Goal: Task Accomplishment & Management: Manage account settings

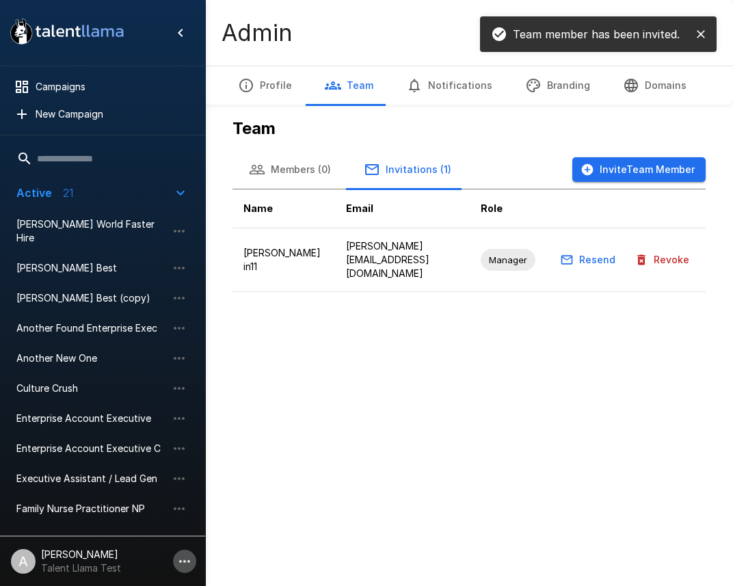
click at [191, 565] on icon "button" at bounding box center [184, 561] width 16 height 16
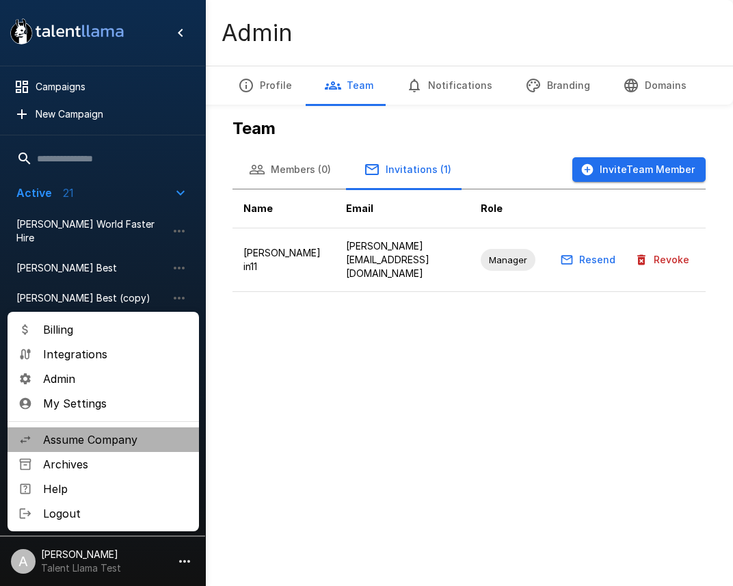
click at [125, 440] on span "Assume Company" at bounding box center [115, 440] width 145 height 16
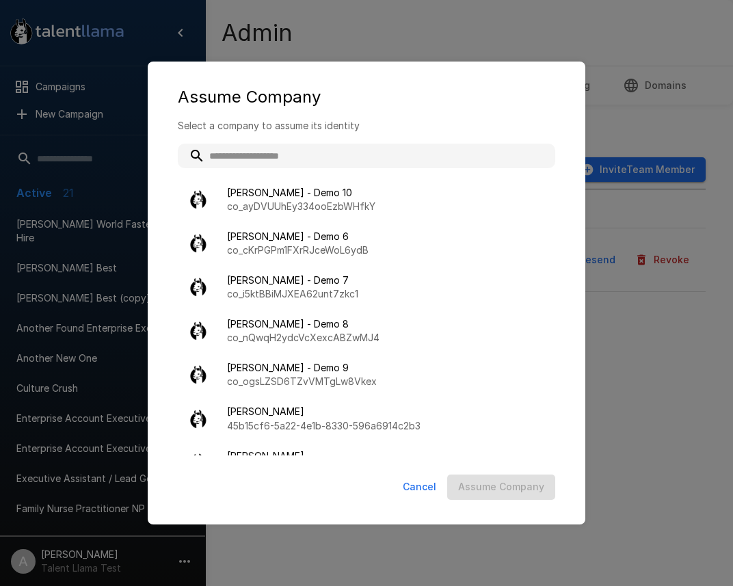
click at [337, 162] on div "Adam - Demo 10 co_ayDVUUhEy334ooEzbWHfkY Adam - Demo 6 co_cKrPGPm1FXrRJceWoL6yd…" at bounding box center [367, 300] width 378 height 312
click at [325, 151] on input "text" at bounding box center [367, 156] width 378 height 25
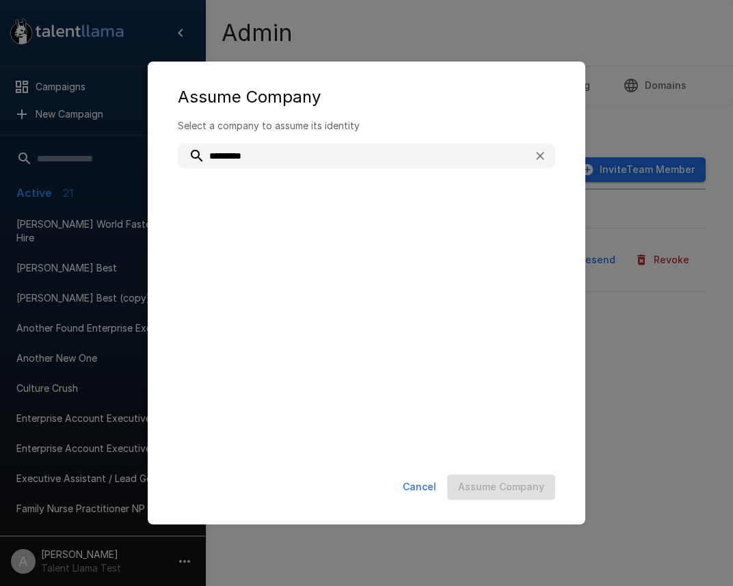
type input "*********"
click at [425, 490] on button "Cancel" at bounding box center [419, 487] width 44 height 25
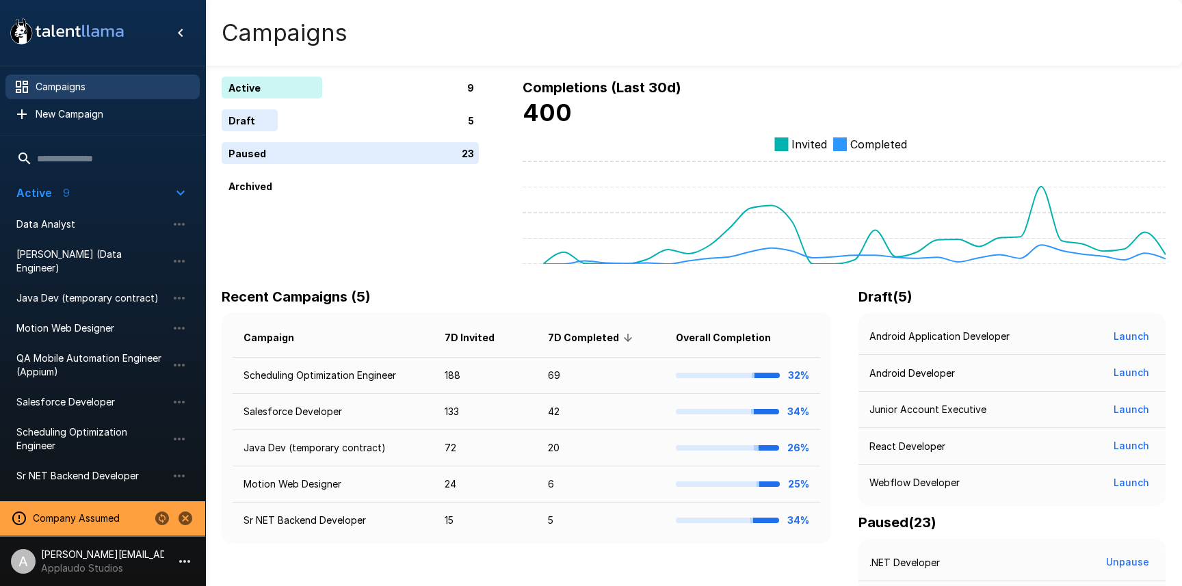
scroll to position [253, 0]
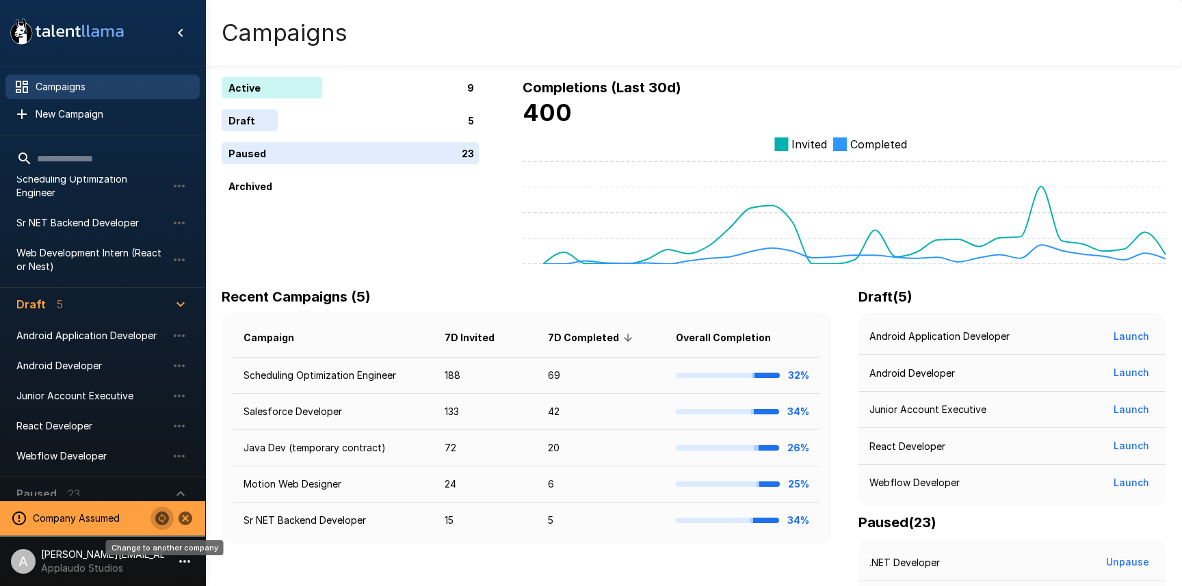
click at [161, 512] on icon "Change to another company" at bounding box center [162, 518] width 16 height 16
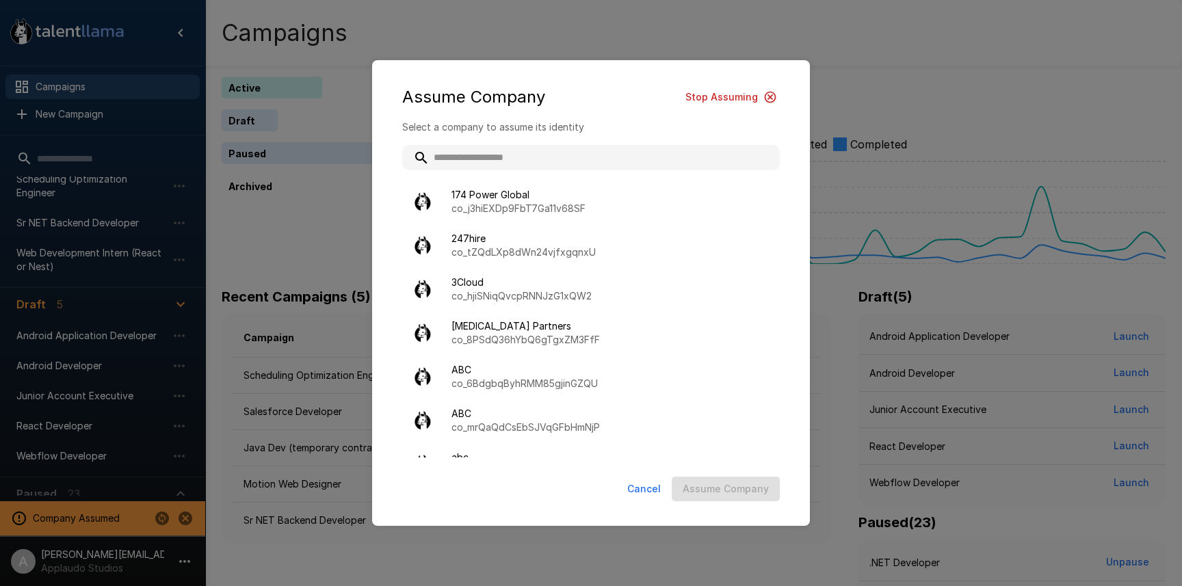
click at [499, 165] on input "text" at bounding box center [591, 157] width 378 height 25
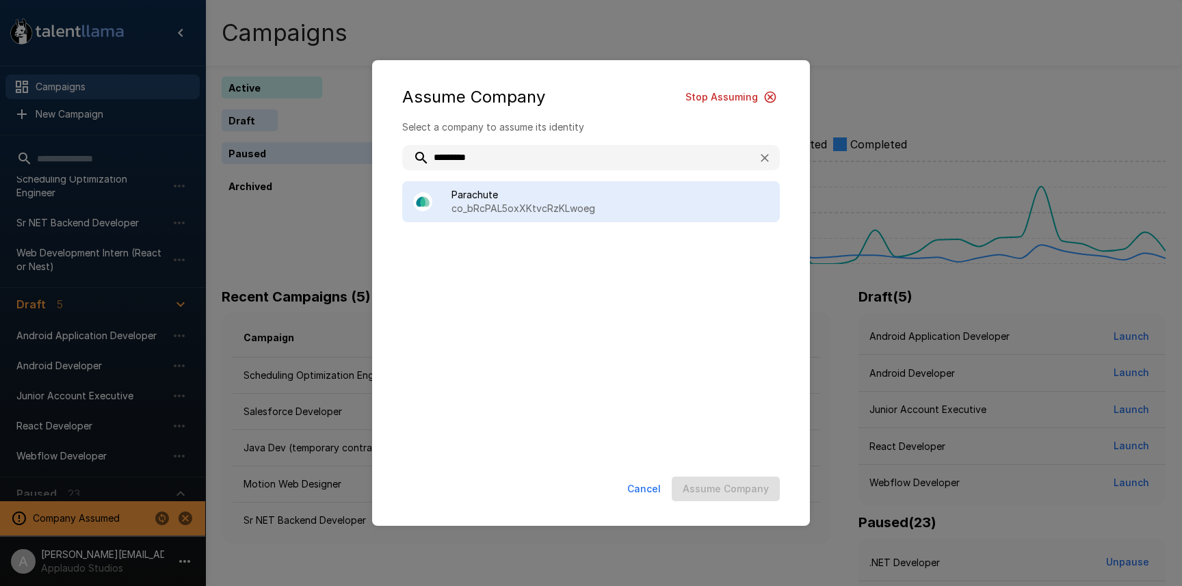
type input "*********"
click at [544, 207] on p "co_bRcPAL5oxXKtvcRzKLwoeg" at bounding box center [609, 209] width 317 height 14
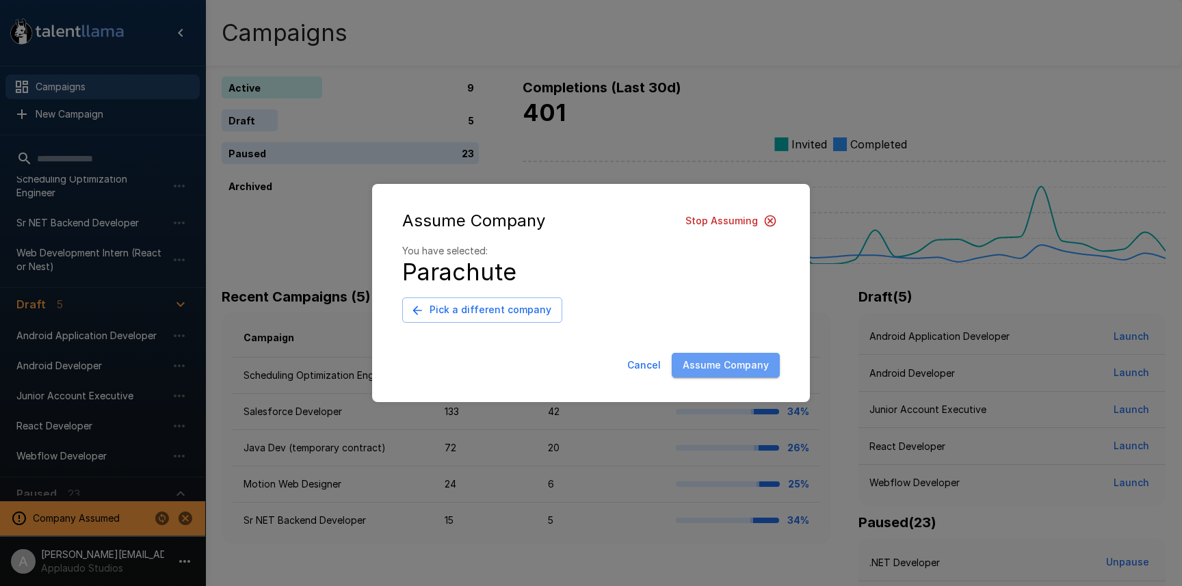
click at [736, 374] on button "Assume Company" at bounding box center [726, 365] width 108 height 25
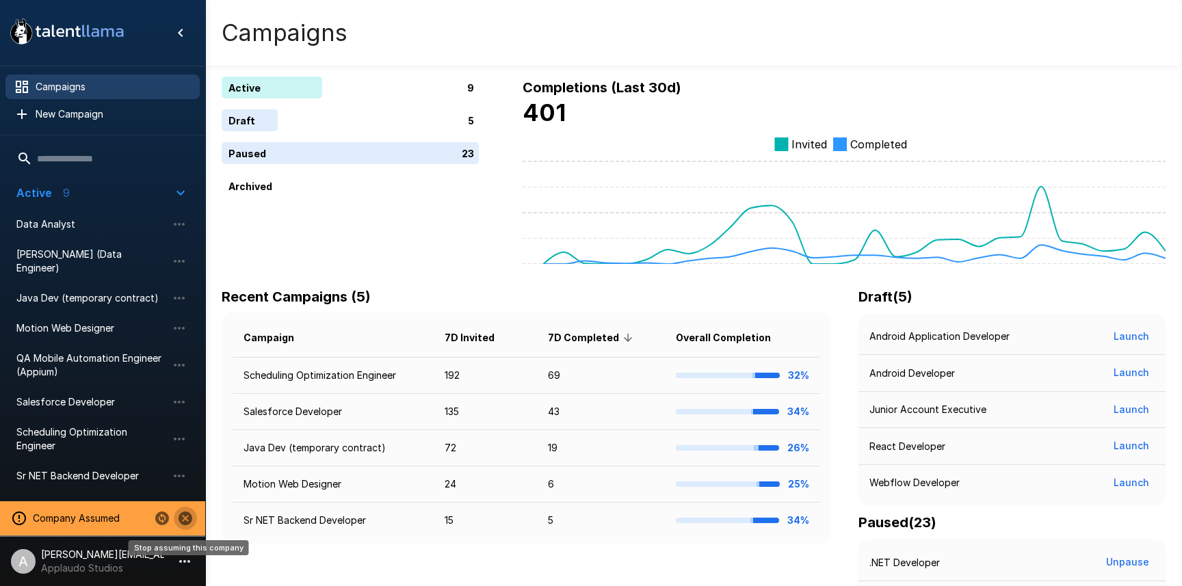
click at [187, 523] on icon "Stop assuming this company" at bounding box center [186, 519] width 14 height 14
click at [181, 564] on icon "button" at bounding box center [184, 561] width 16 height 16
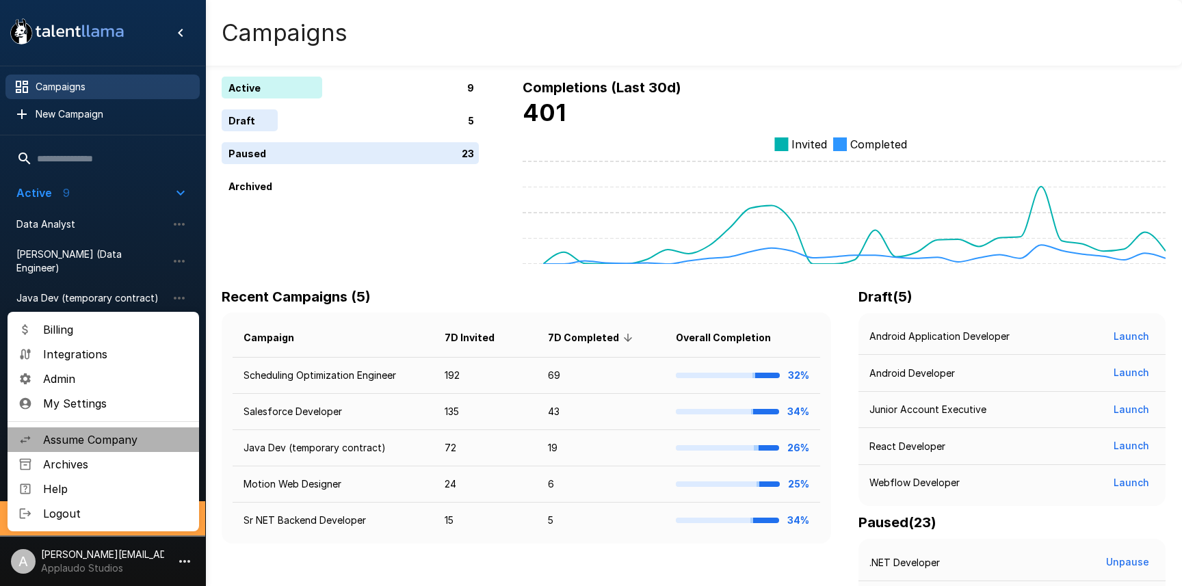
click at [109, 436] on span "Assume Company" at bounding box center [115, 440] width 145 height 16
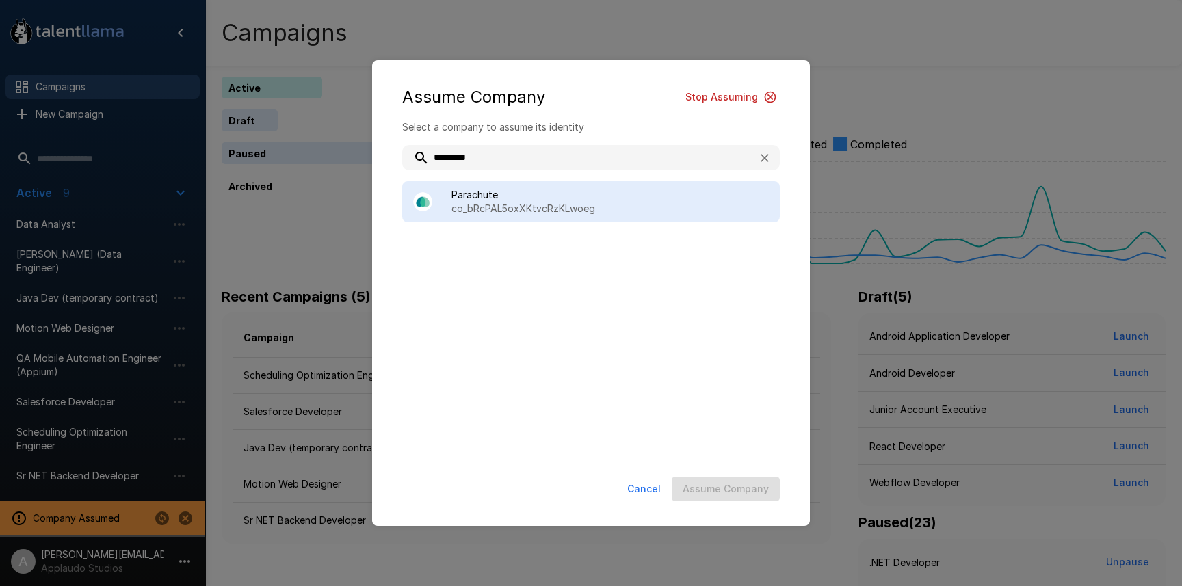
type input "*********"
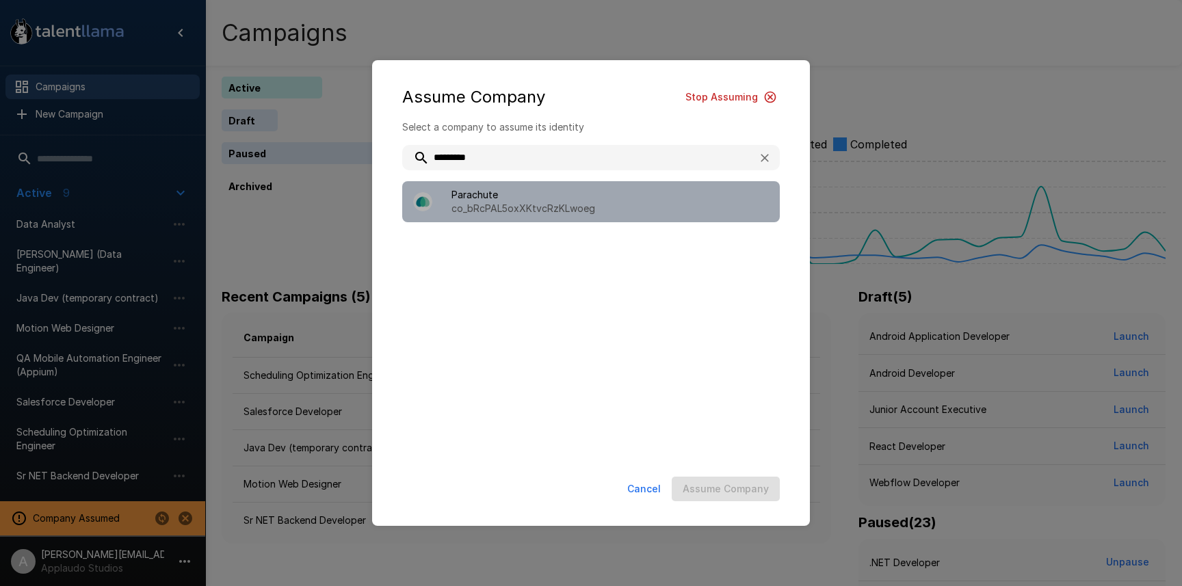
click at [490, 189] on span "Parachute" at bounding box center [609, 195] width 317 height 14
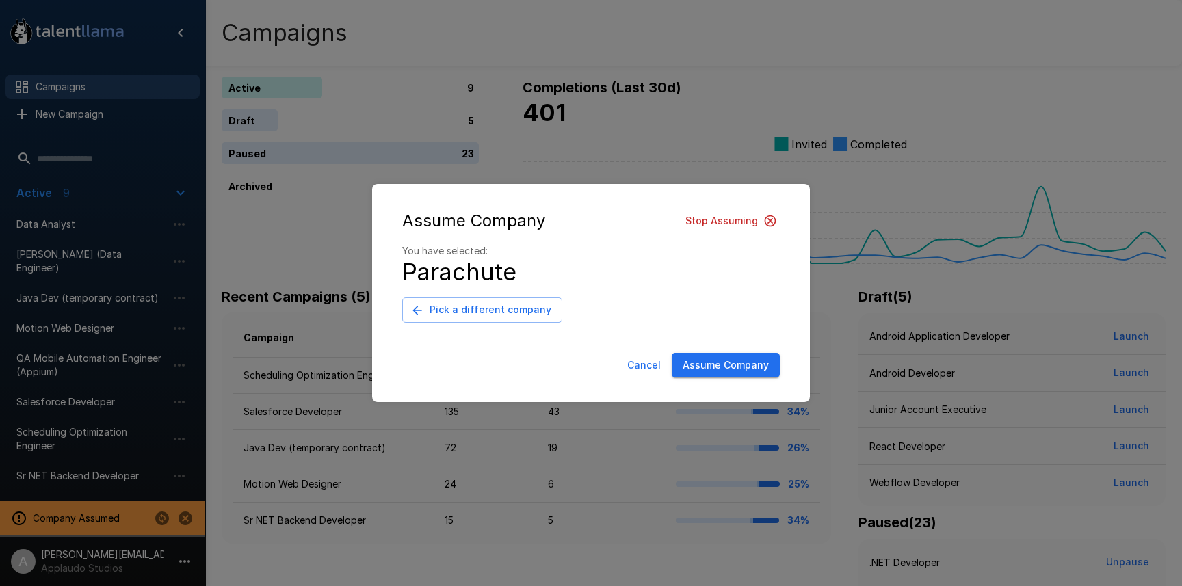
click at [729, 358] on button "Assume Company" at bounding box center [726, 365] width 108 height 25
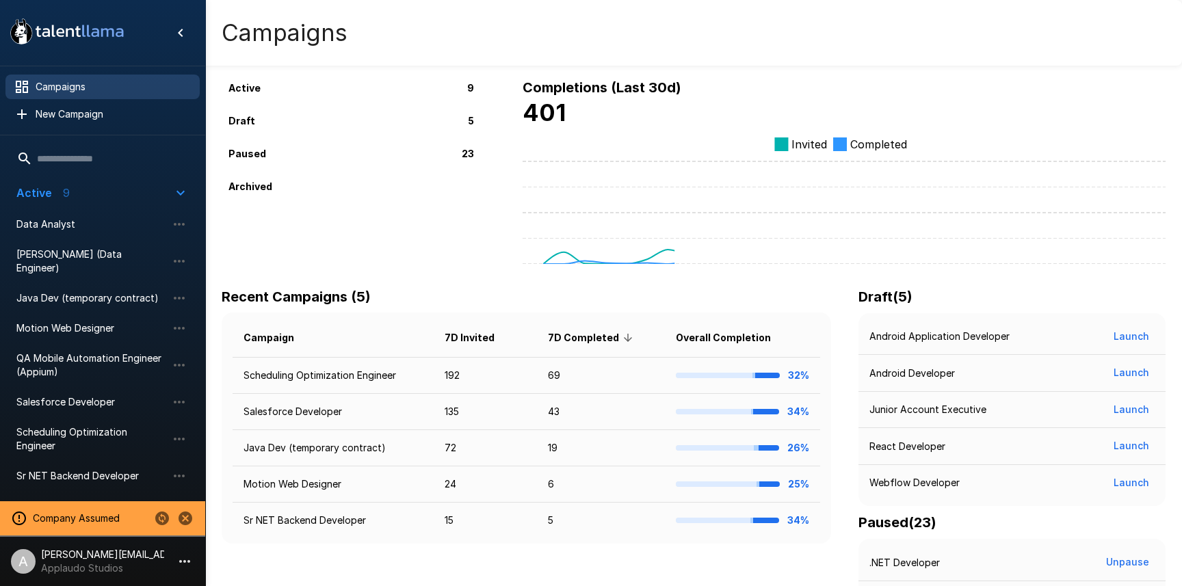
click at [183, 558] on icon "button" at bounding box center [184, 561] width 16 height 16
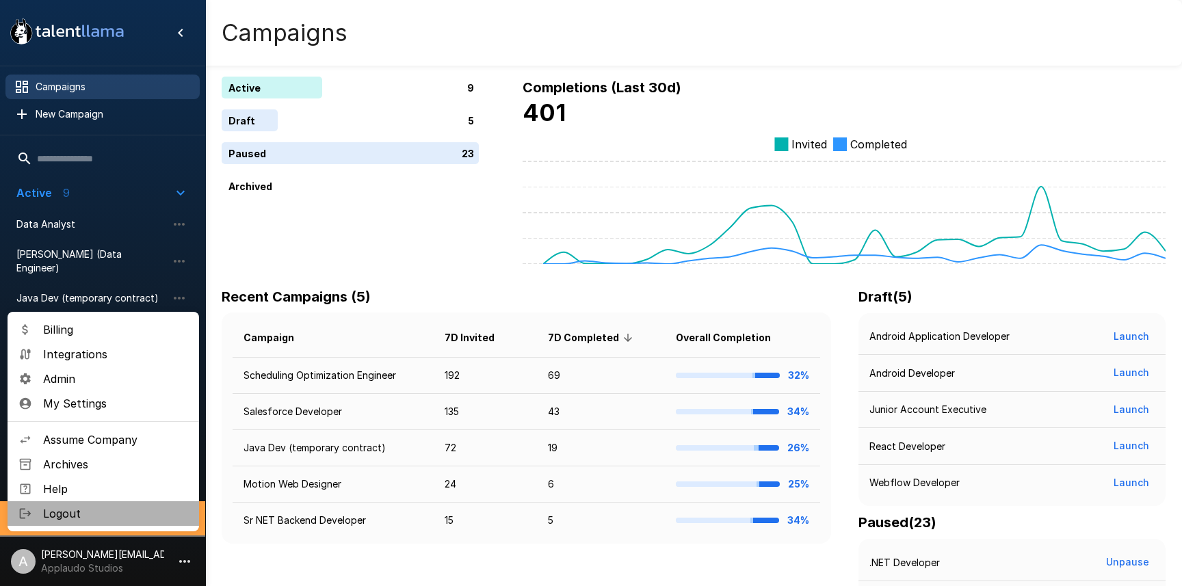
click at [126, 519] on span "Logout" at bounding box center [115, 514] width 145 height 16
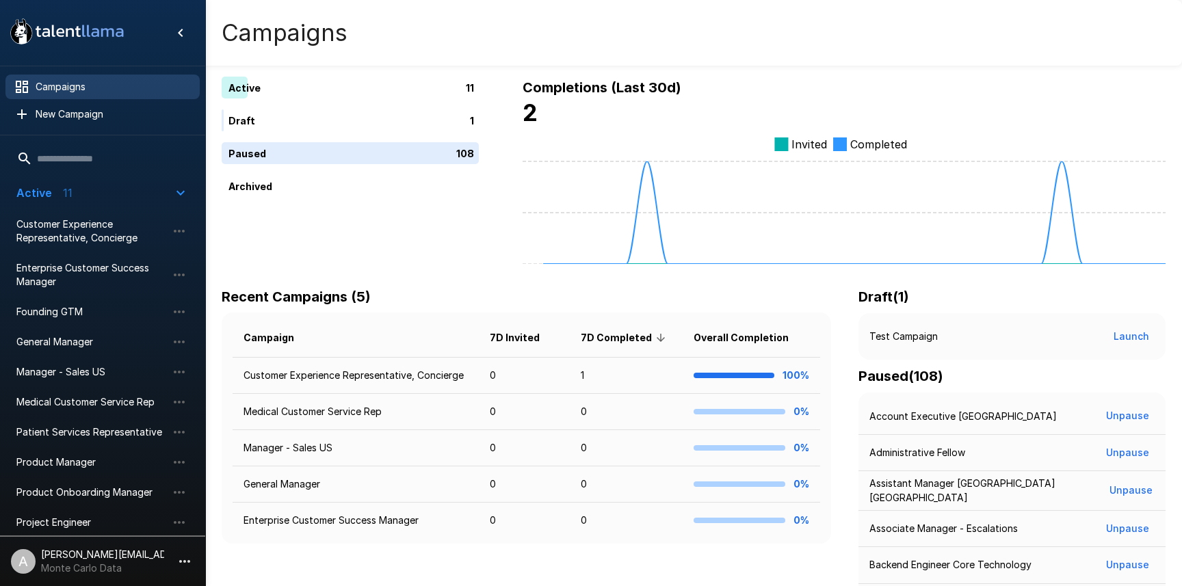
click at [191, 555] on icon "button" at bounding box center [184, 561] width 16 height 16
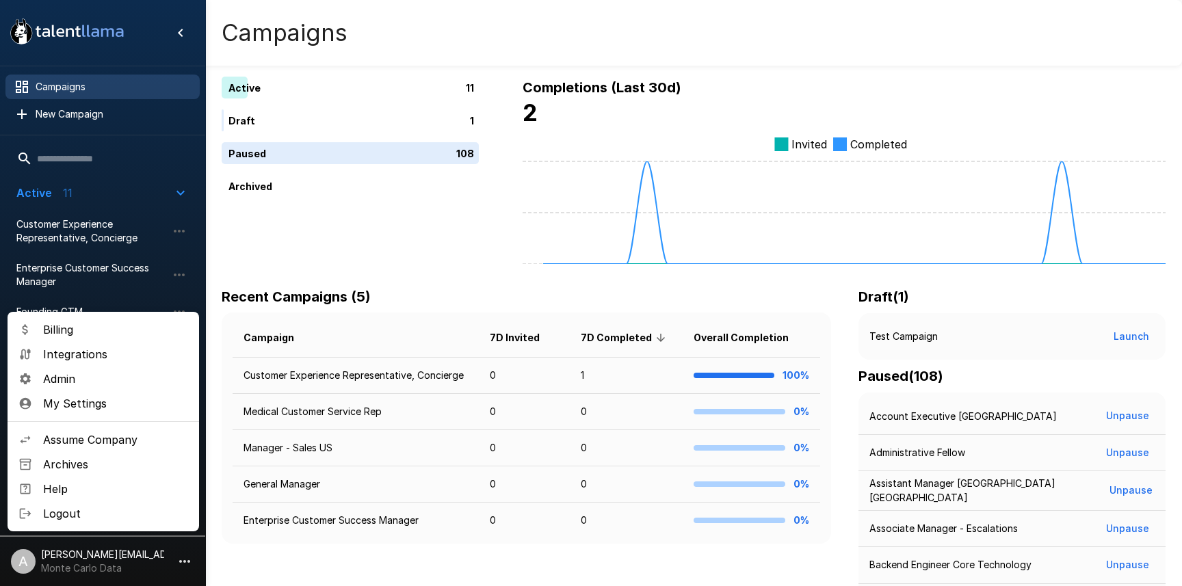
click at [105, 437] on span "Assume Company" at bounding box center [115, 440] width 145 height 16
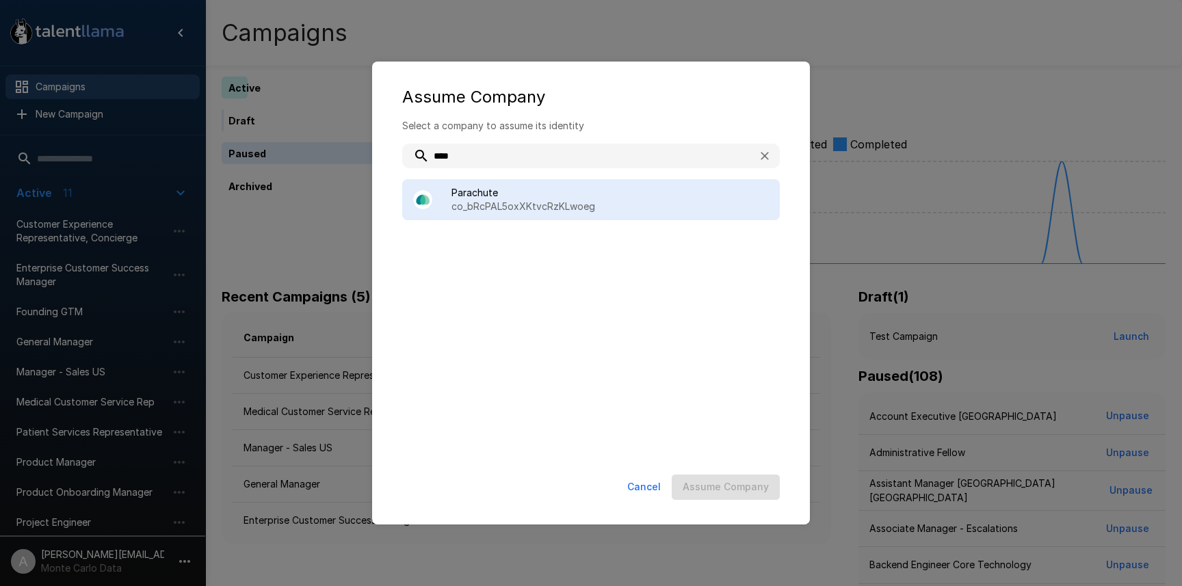
type input "****"
click at [599, 191] on span "Parachute" at bounding box center [609, 193] width 317 height 14
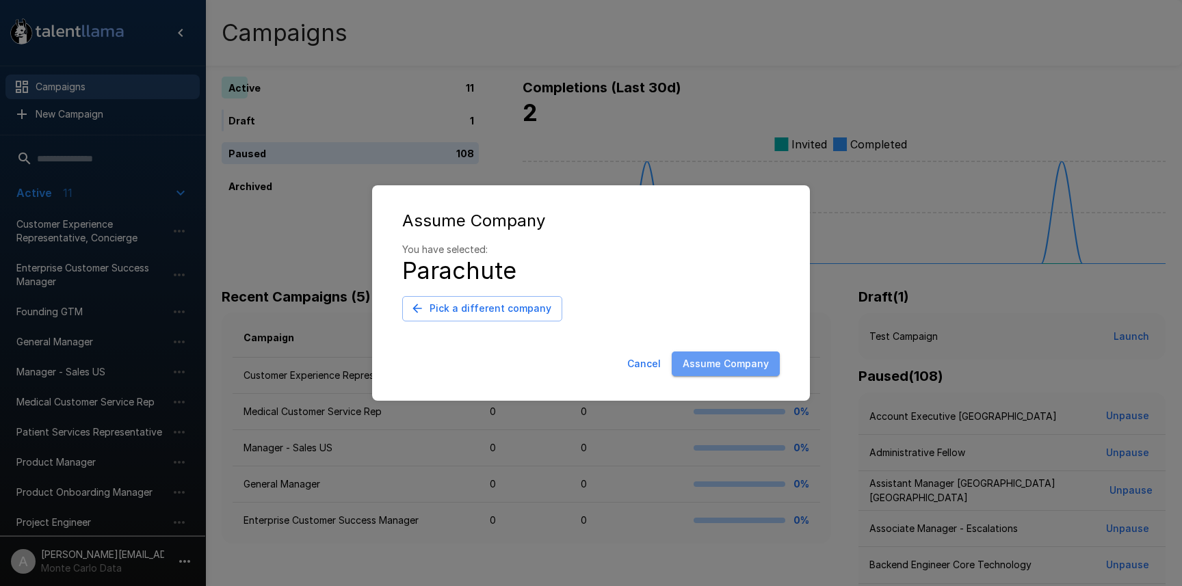
click at [728, 364] on button "Assume Company" at bounding box center [726, 364] width 108 height 25
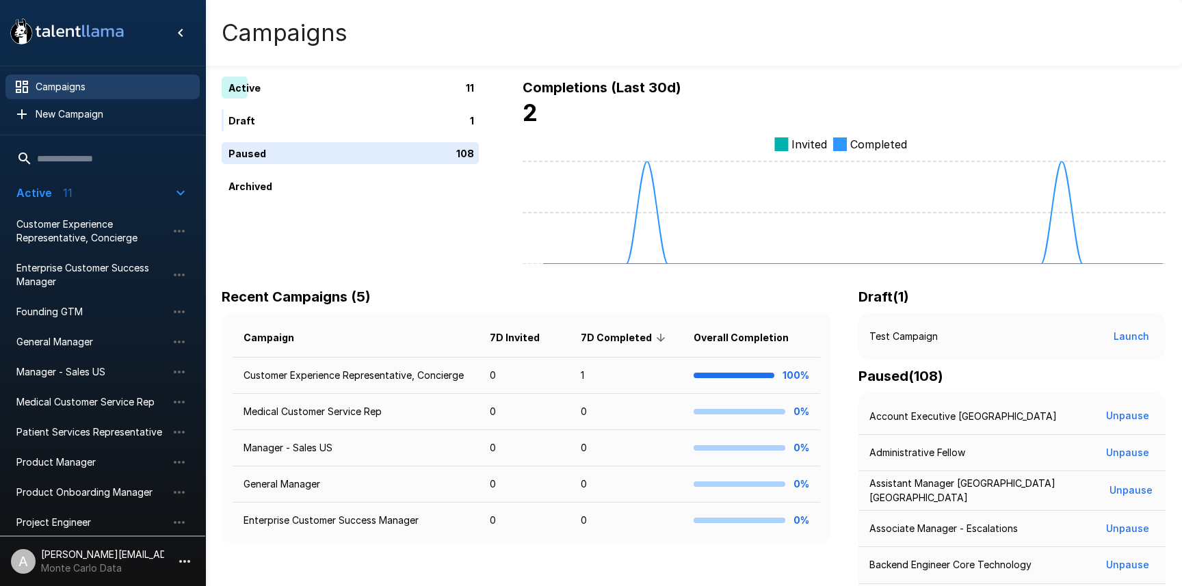
click at [184, 557] on icon "button" at bounding box center [184, 561] width 16 height 16
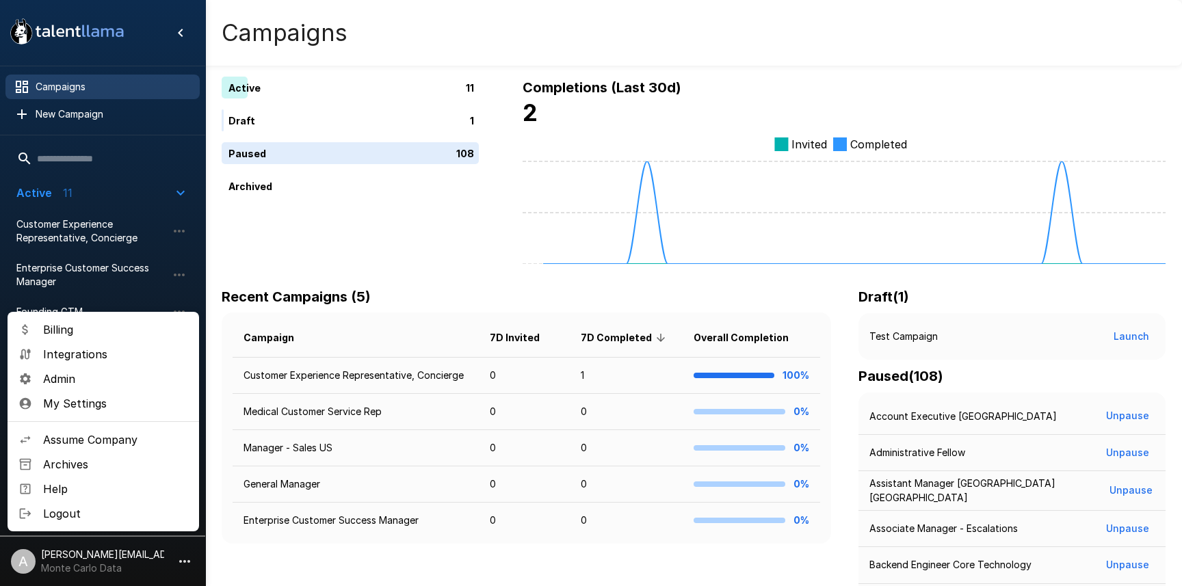
click at [88, 509] on span "Logout" at bounding box center [115, 514] width 145 height 16
